Goal: Use online tool/utility: Utilize a website feature to perform a specific function

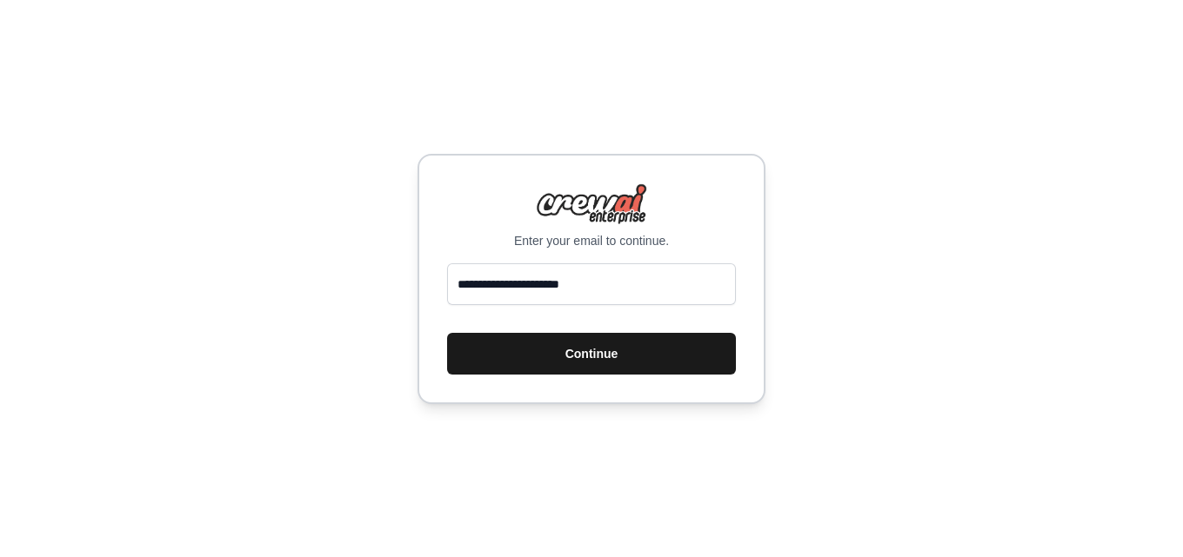
click at [657, 351] on button "Continue" at bounding box center [591, 354] width 289 height 42
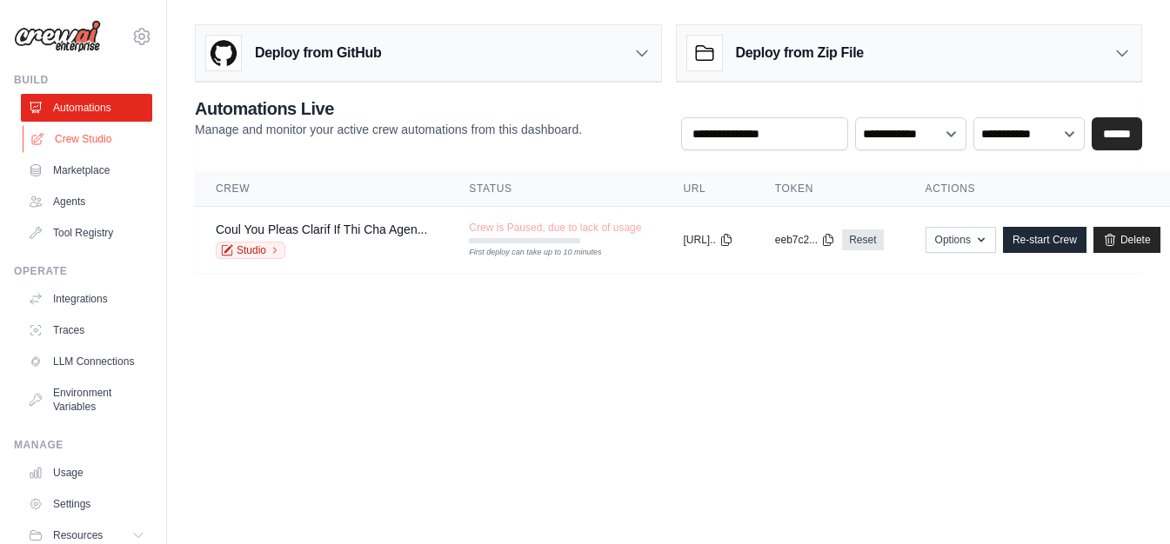
click at [103, 138] on link "Crew Studio" at bounding box center [88, 139] width 131 height 28
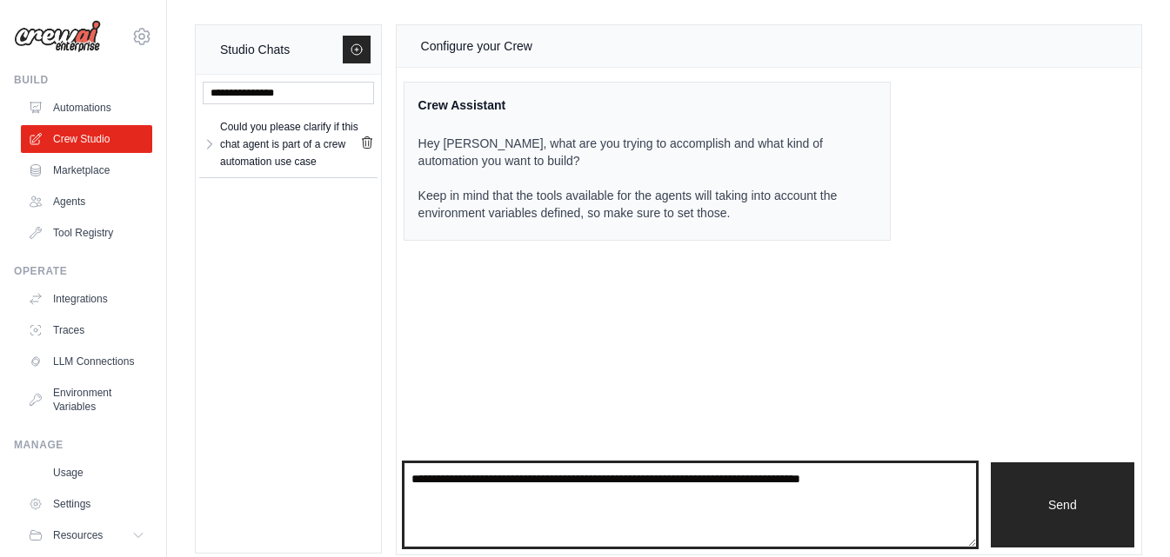
click at [924, 476] on textarea at bounding box center [690, 505] width 573 height 85
drag, startPoint x: 924, startPoint y: 477, endPoint x: 450, endPoint y: 459, distance: 474.3
click at [444, 463] on textarea at bounding box center [690, 505] width 573 height 85
click at [458, 480] on textarea at bounding box center [690, 505] width 573 height 85
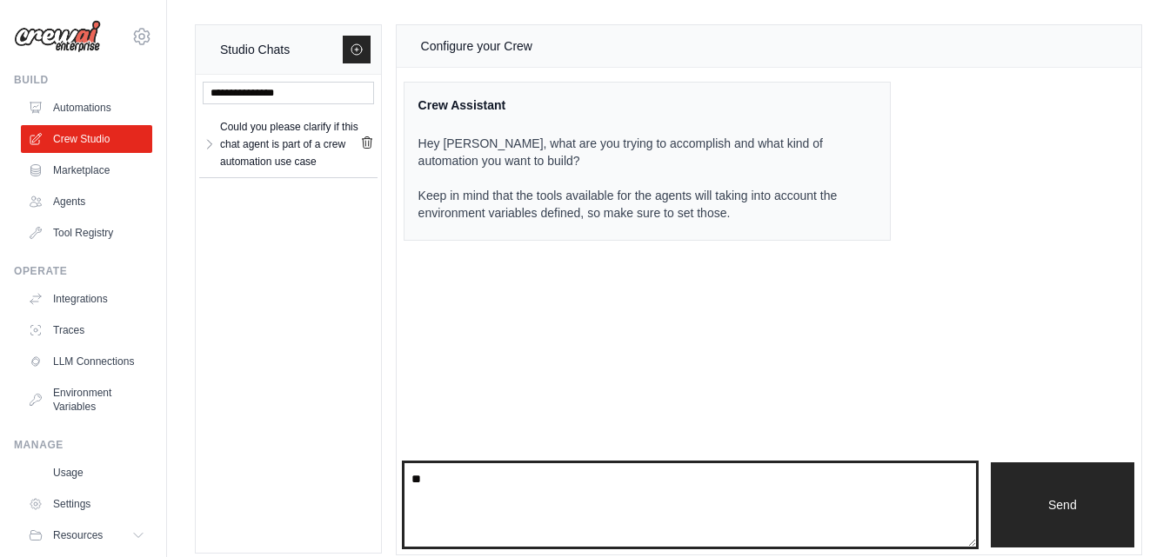
type textarea "*"
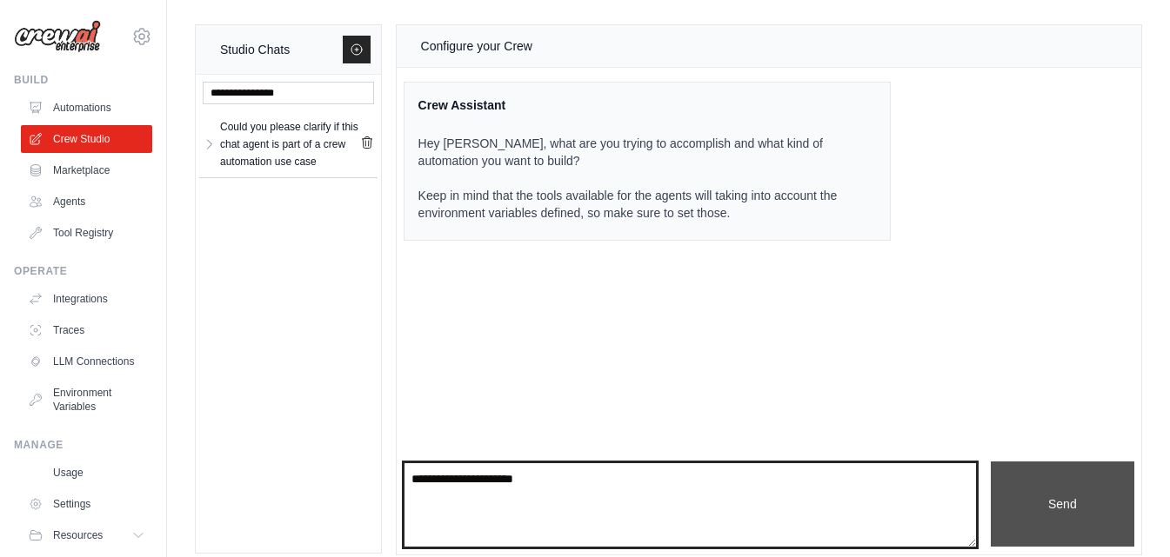
type textarea "**********"
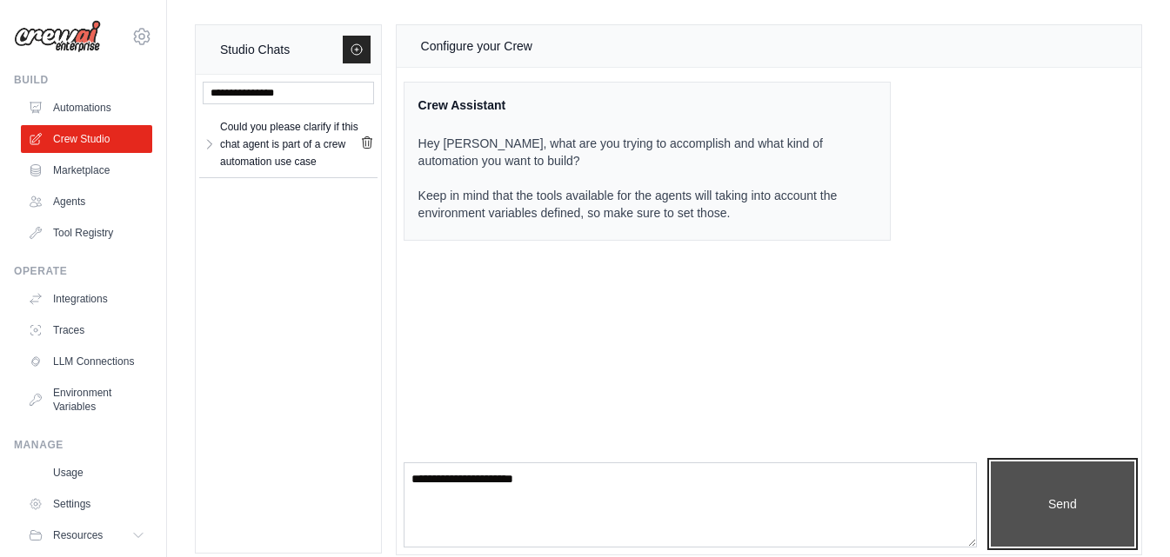
click at [1071, 505] on button "Send" at bounding box center [1062, 504] width 143 height 85
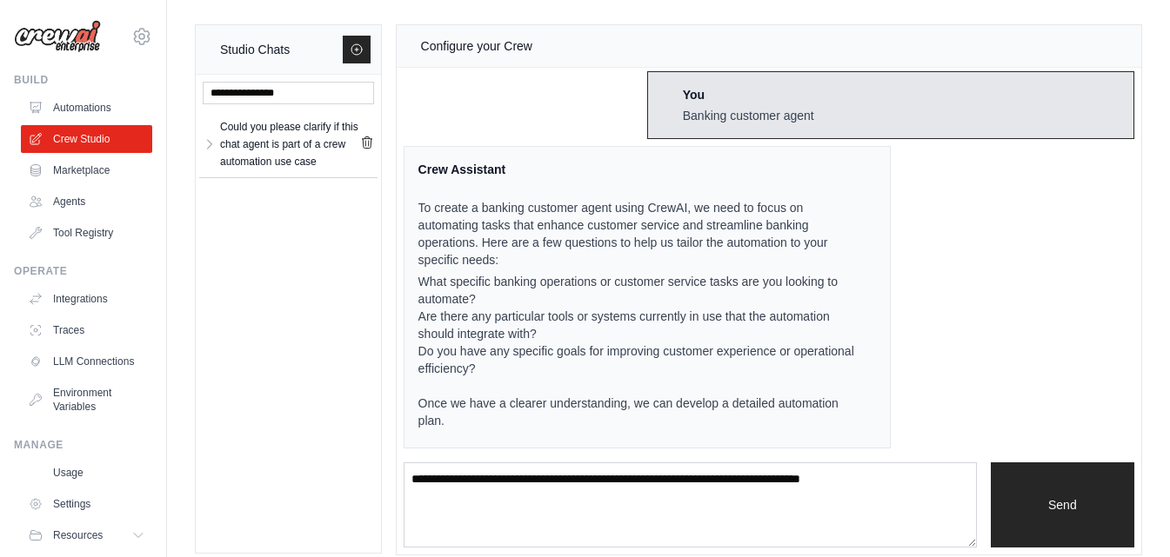
scroll to position [16, 0]
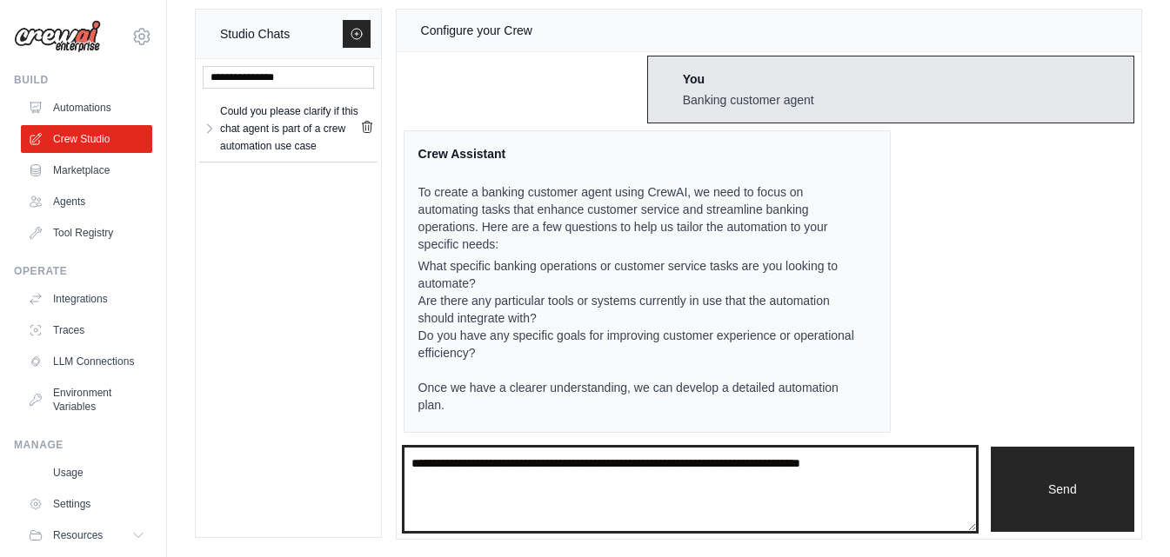
click at [847, 477] on textarea at bounding box center [690, 489] width 573 height 85
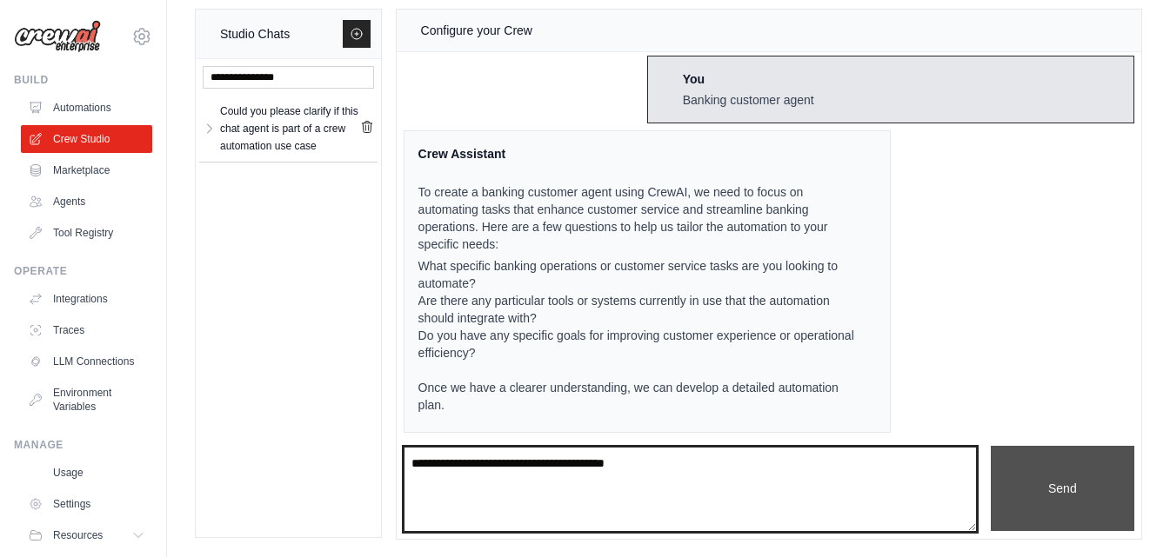
type textarea "**********"
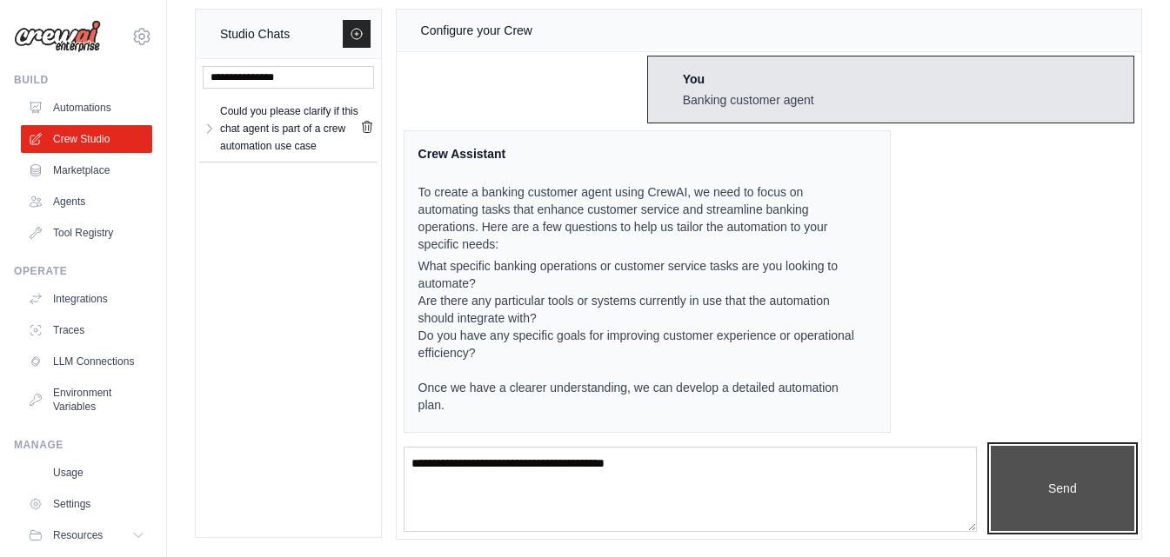
click at [1037, 484] on button "Send" at bounding box center [1062, 488] width 143 height 85
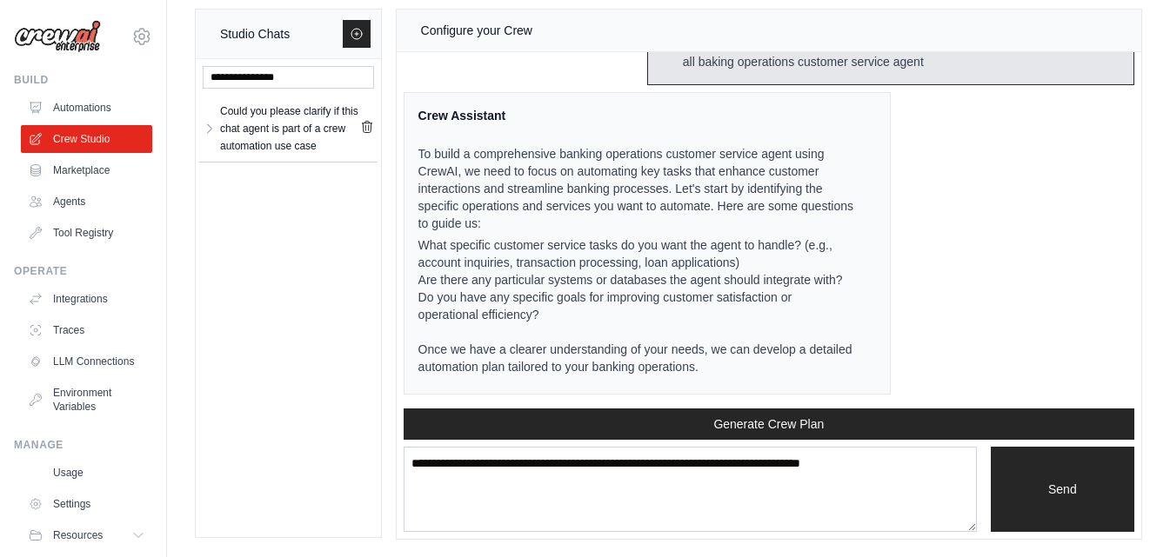
scroll to position [617, 0]
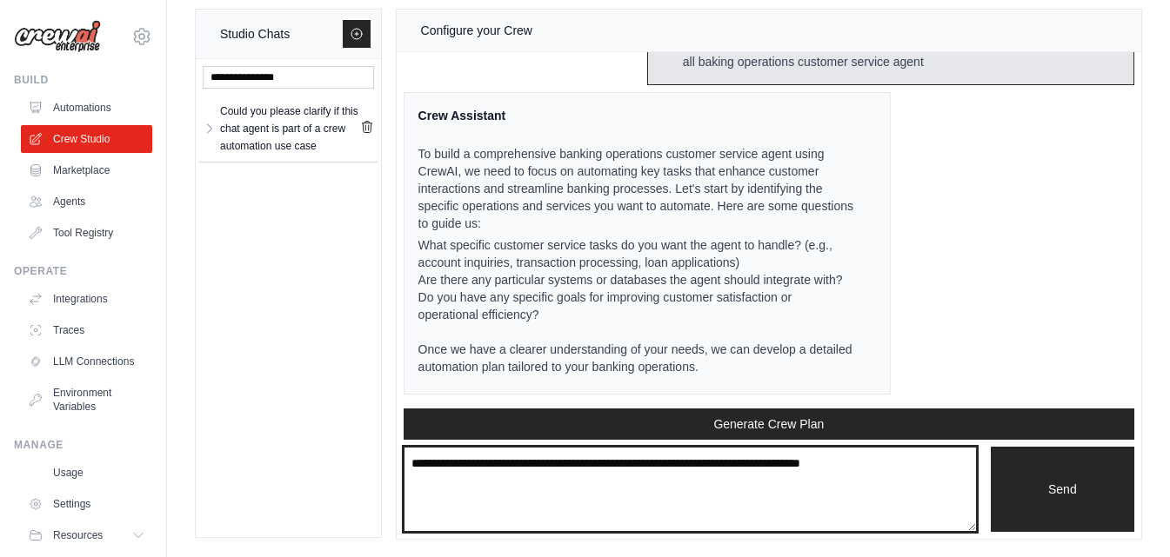
click at [776, 456] on textarea at bounding box center [690, 489] width 573 height 85
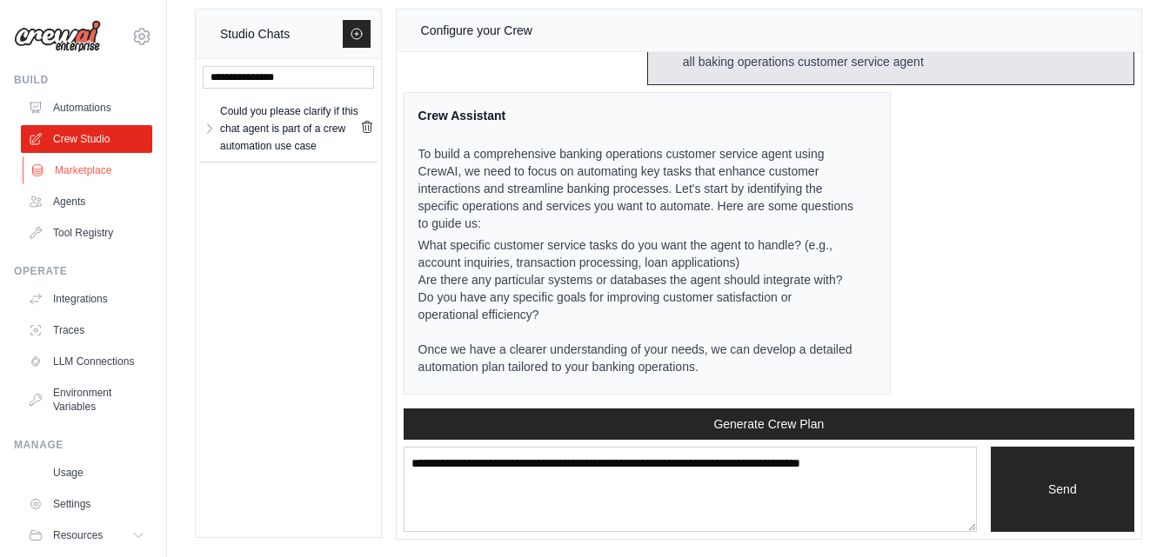
click at [58, 163] on link "Marketplace" at bounding box center [88, 171] width 131 height 28
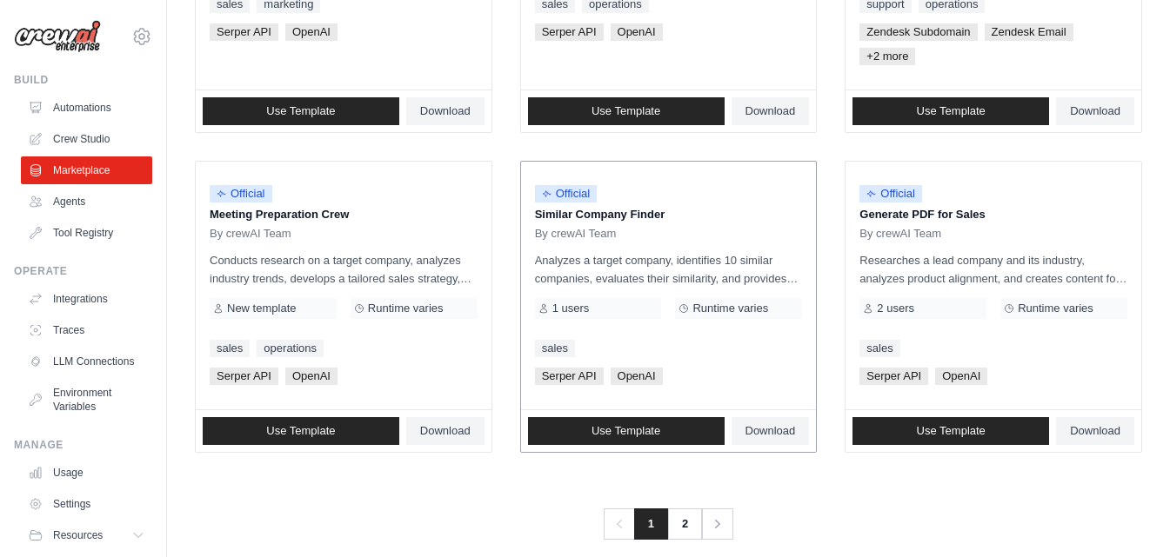
scroll to position [1103, 0]
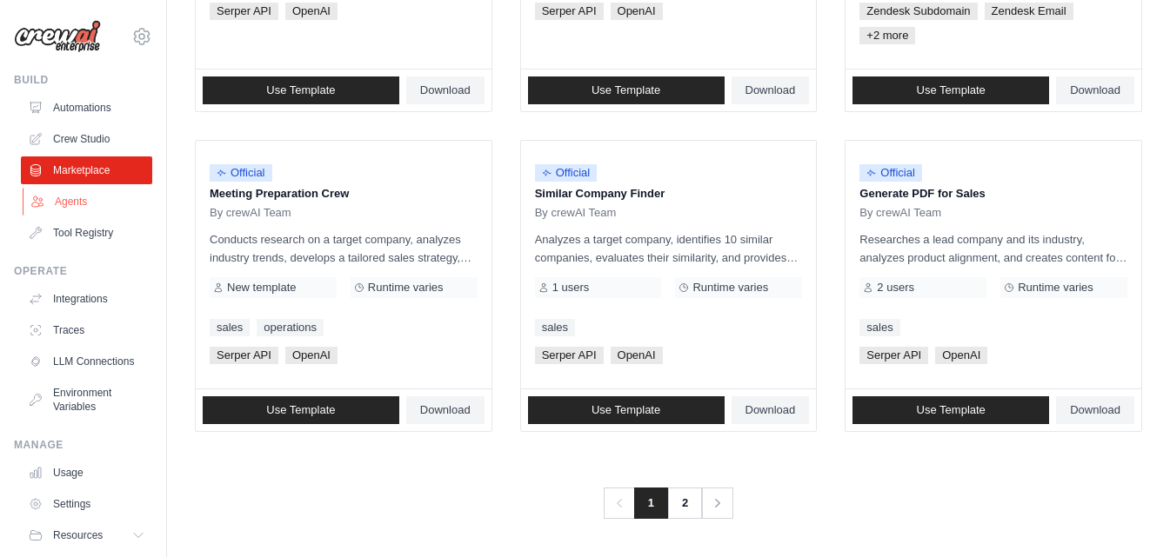
click at [90, 199] on link "Agents" at bounding box center [88, 202] width 131 height 28
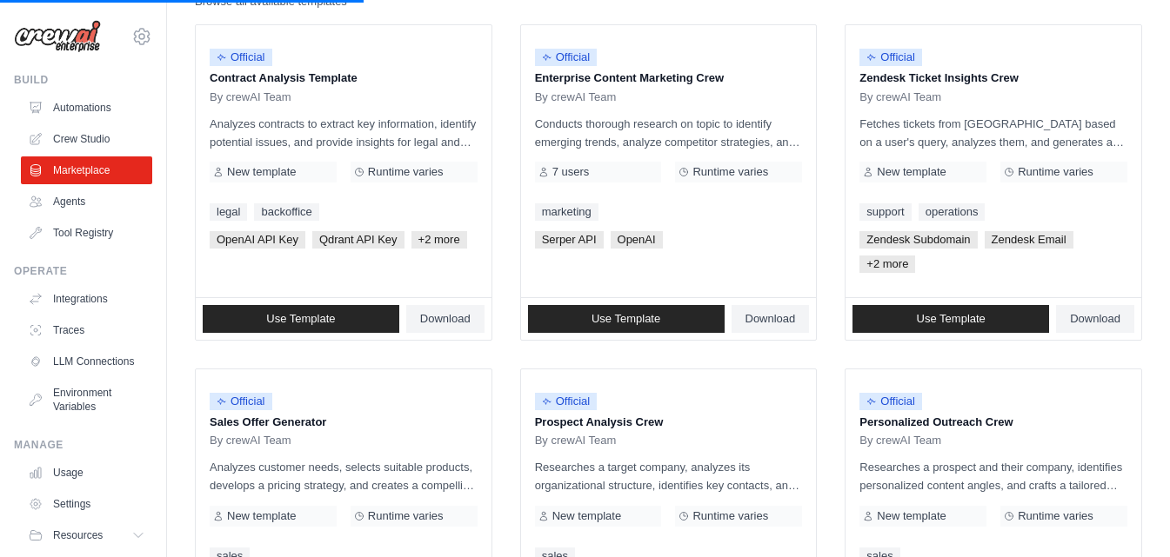
scroll to position [0, 0]
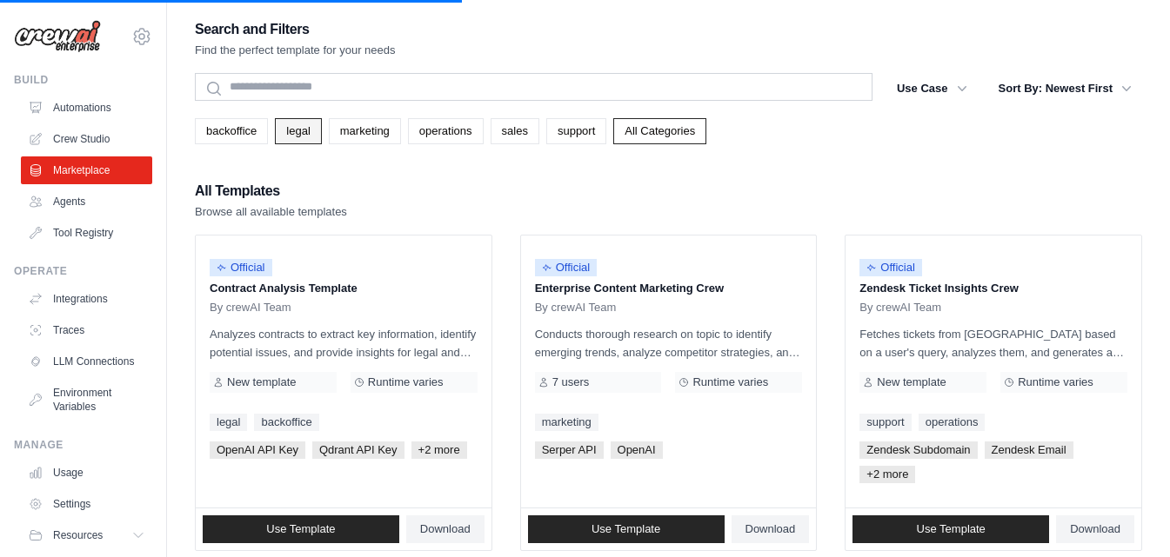
click at [301, 125] on link "legal" at bounding box center [298, 131] width 46 height 26
